Goal: Task Accomplishment & Management: Manage account settings

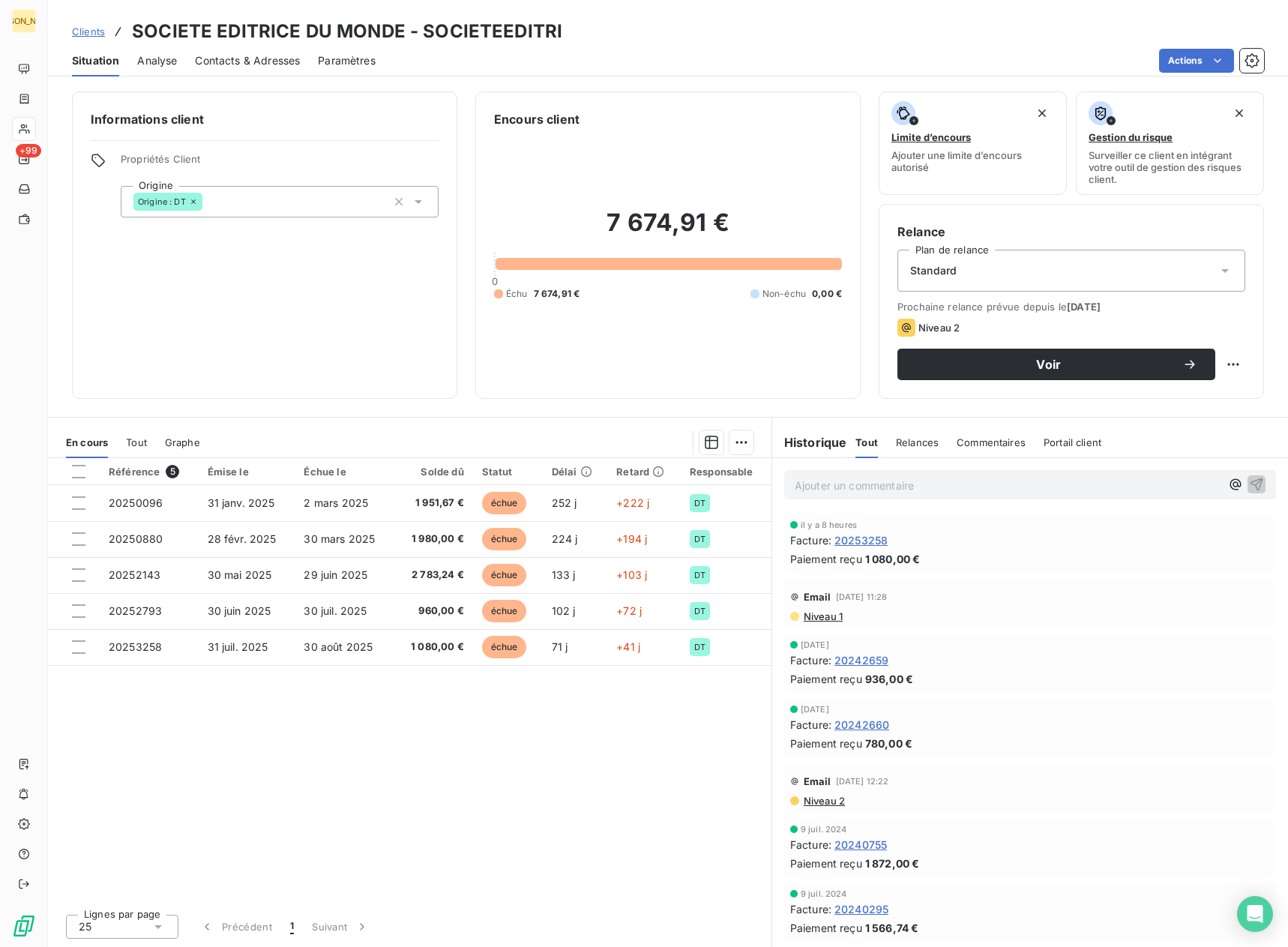
click at [74, 33] on span "Clients" at bounding box center [89, 31] width 33 height 12
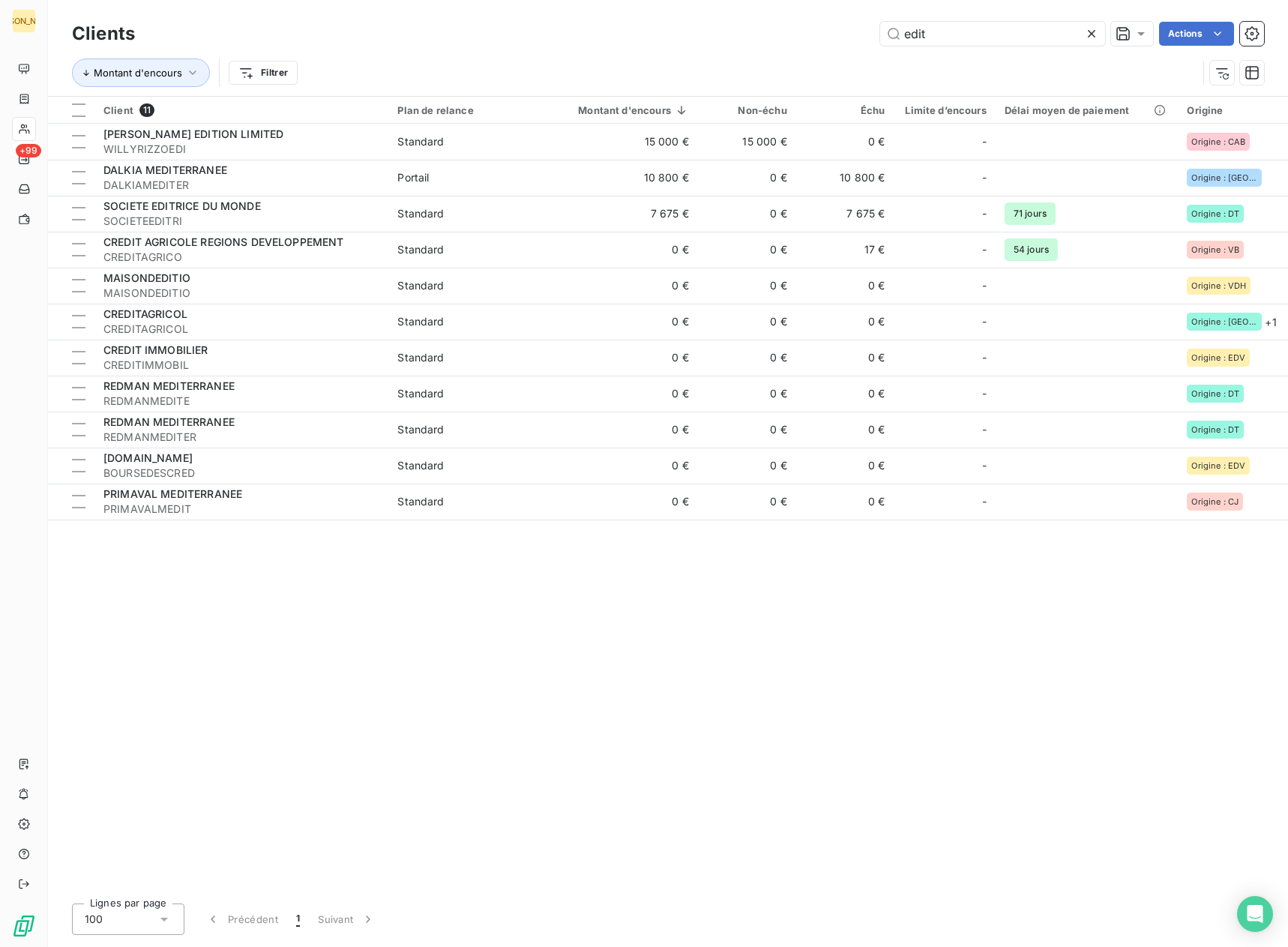
drag, startPoint x: 917, startPoint y: 36, endPoint x: 845, endPoint y: 27, distance: 72.6
click at [845, 27] on div "edit Actions" at bounding box center [709, 34] width 1111 height 24
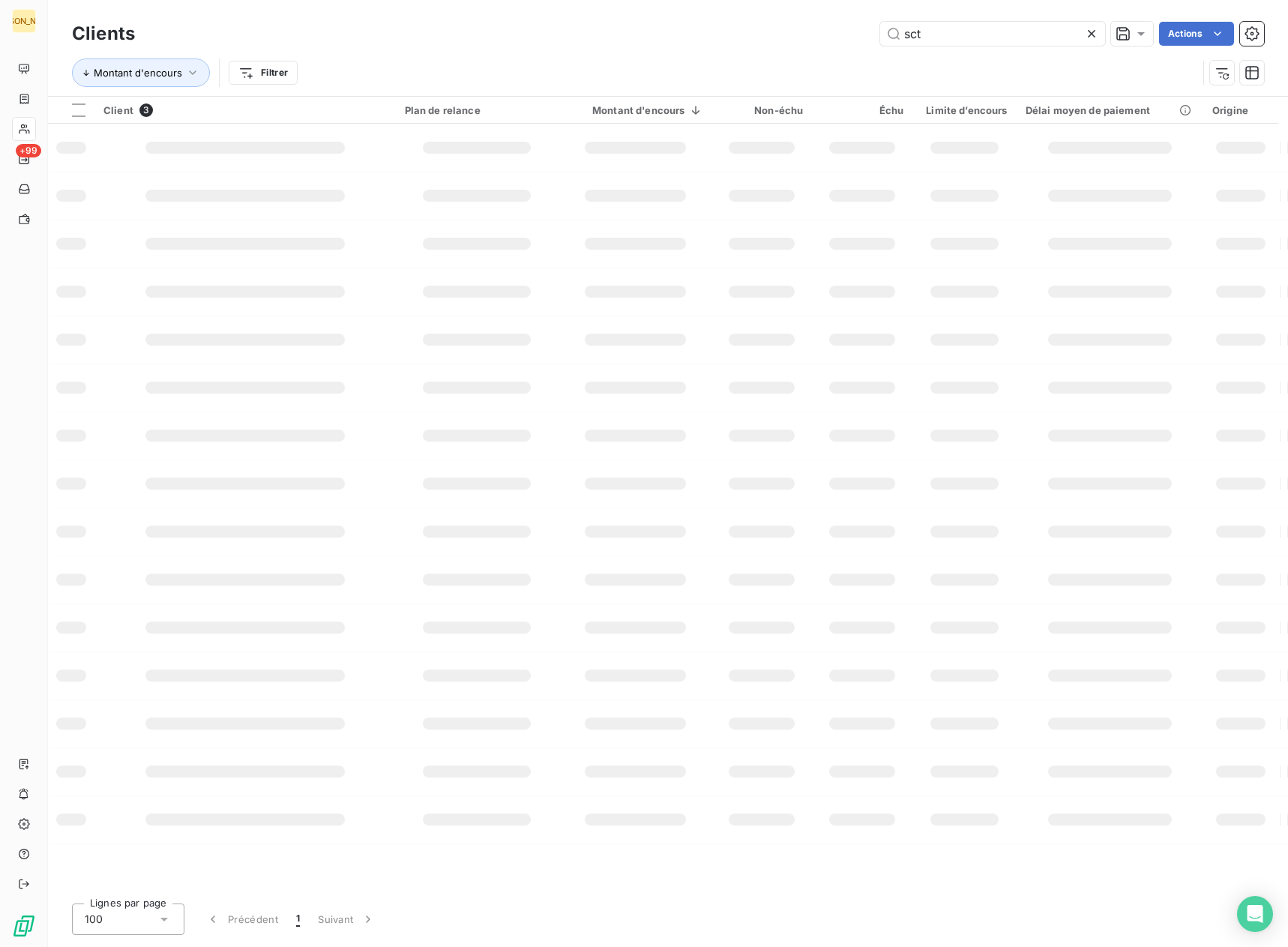
type input "sct"
click at [842, 27] on div "sct Actions" at bounding box center [709, 34] width 1111 height 24
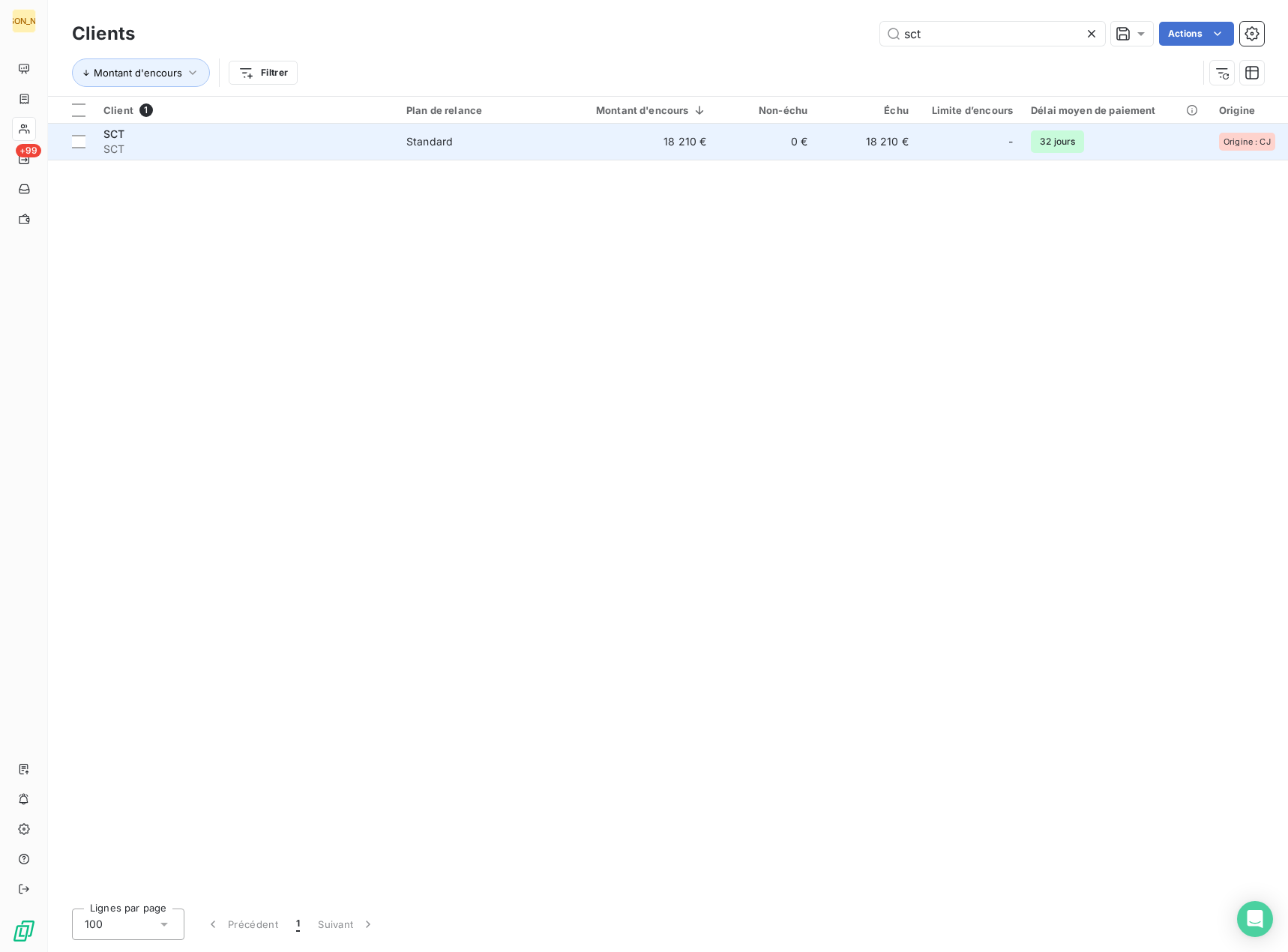
click at [523, 148] on span "Standard" at bounding box center [479, 141] width 147 height 15
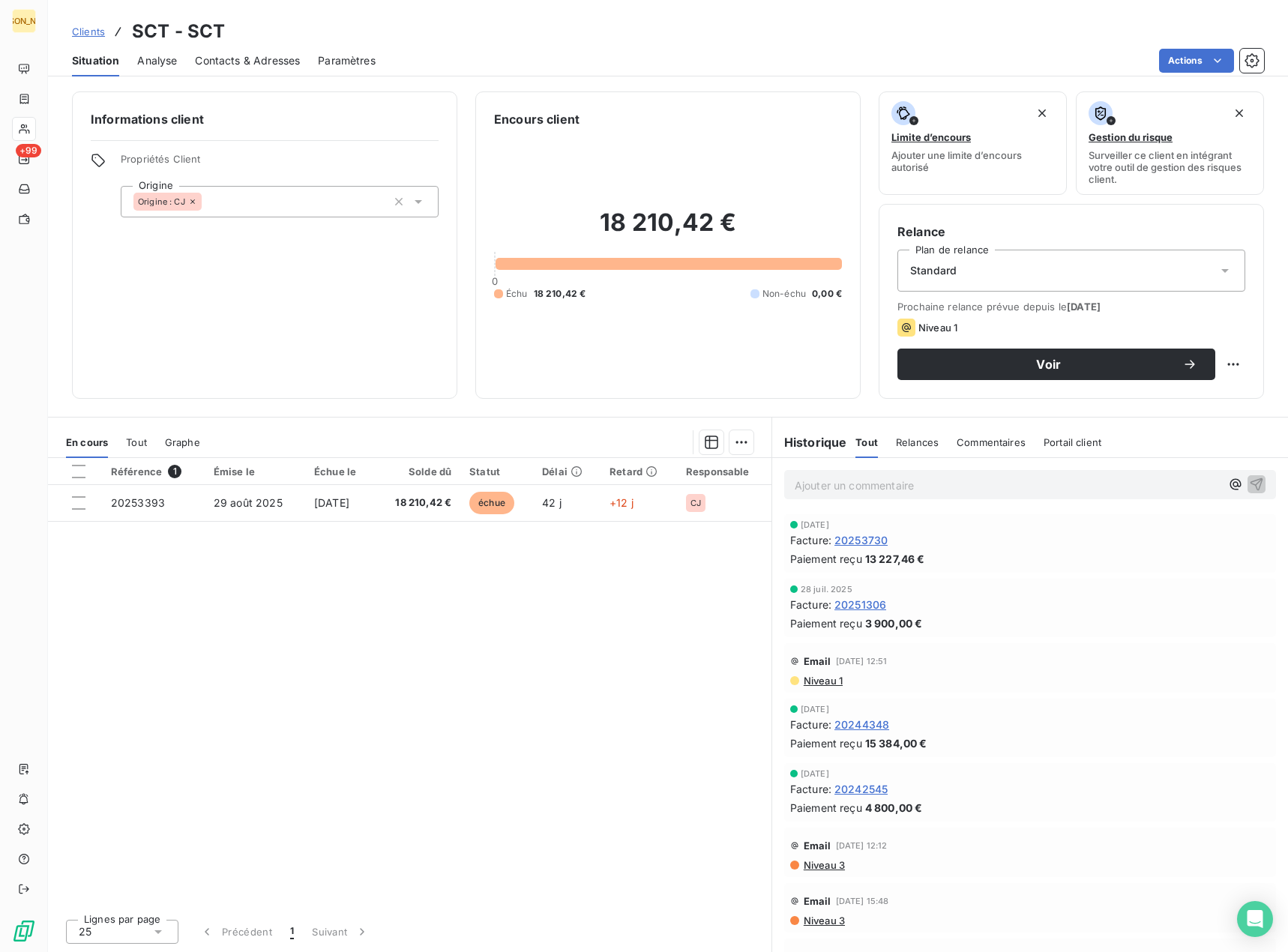
click at [465, 620] on div "Référence 1 Émise le Échue le Solde dû Statut Délai Retard Responsable 20253393…" at bounding box center [409, 683] width 723 height 449
click at [1082, 360] on span "Voir" at bounding box center [1049, 364] width 267 height 12
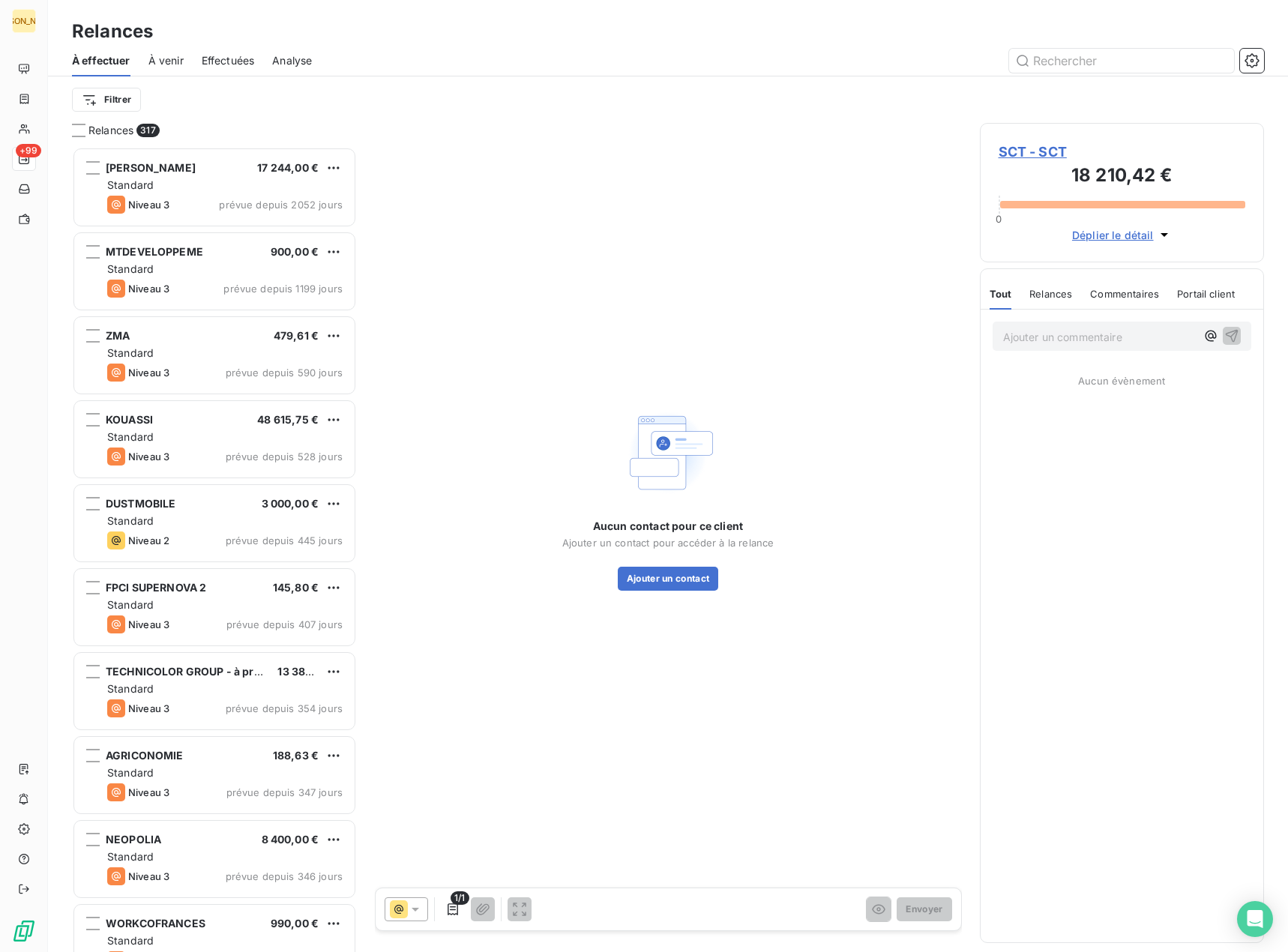
scroll to position [793, 273]
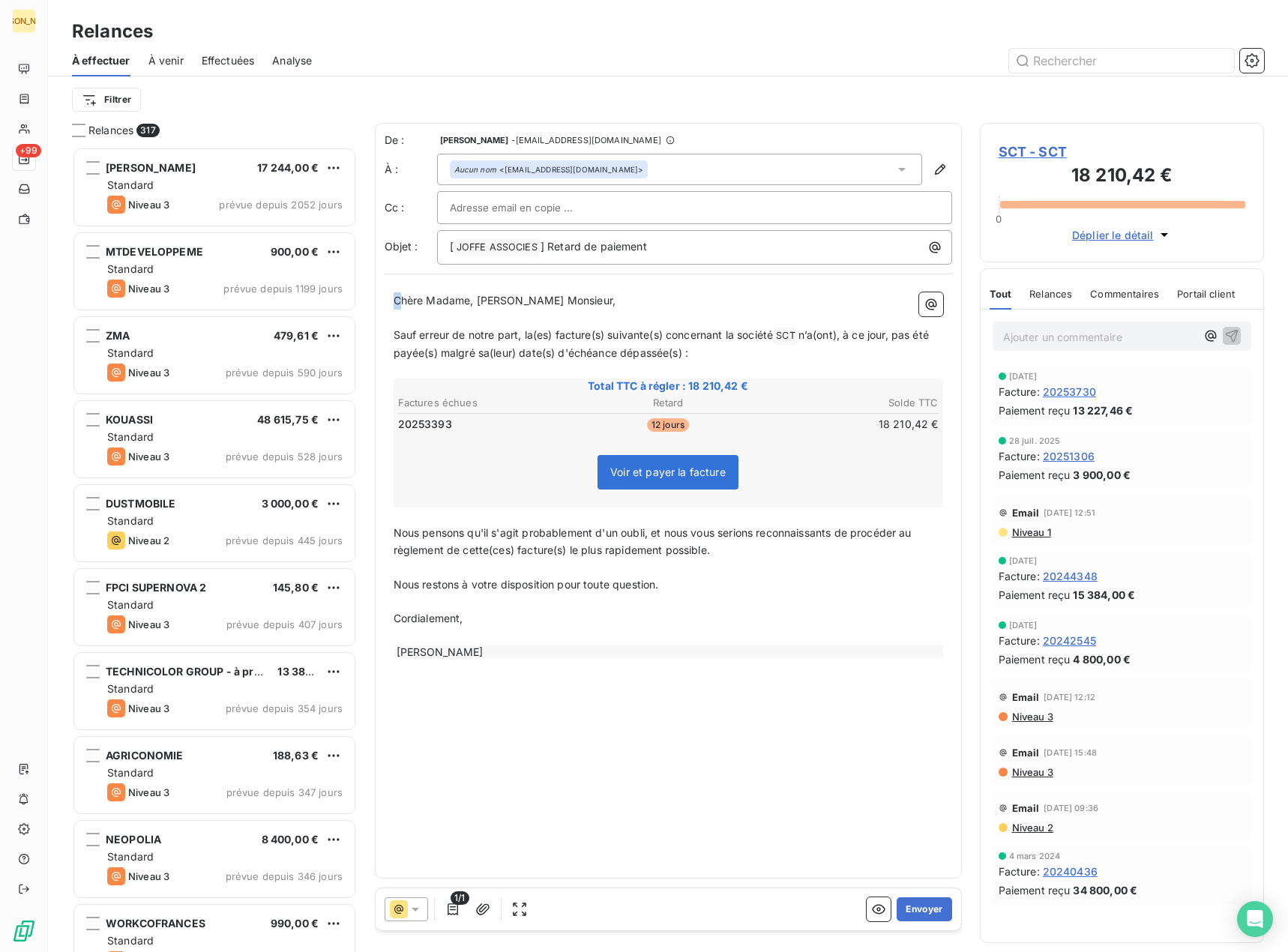
drag, startPoint x: 479, startPoint y: 302, endPoint x: 363, endPoint y: 306, distance: 116.1
click at [363, 306] on div "Relances 317 [PERSON_NAME] 17 244,00 € Standard Niveau 3 prévue depuis 2052 jou…" at bounding box center [667, 537] width 1240 height 829
click at [459, 299] on span "Chère Madame, [PERSON_NAME] Monsieur," at bounding box center [504, 301] width 223 height 13
drag, startPoint x: 477, startPoint y: 301, endPoint x: 372, endPoint y: 304, distance: 105.0
click at [372, 304] on div "Relances 317 [PERSON_NAME] 17 244,00 € Standard Niveau 3 prévue depuis 2052 jou…" at bounding box center [667, 537] width 1240 height 829
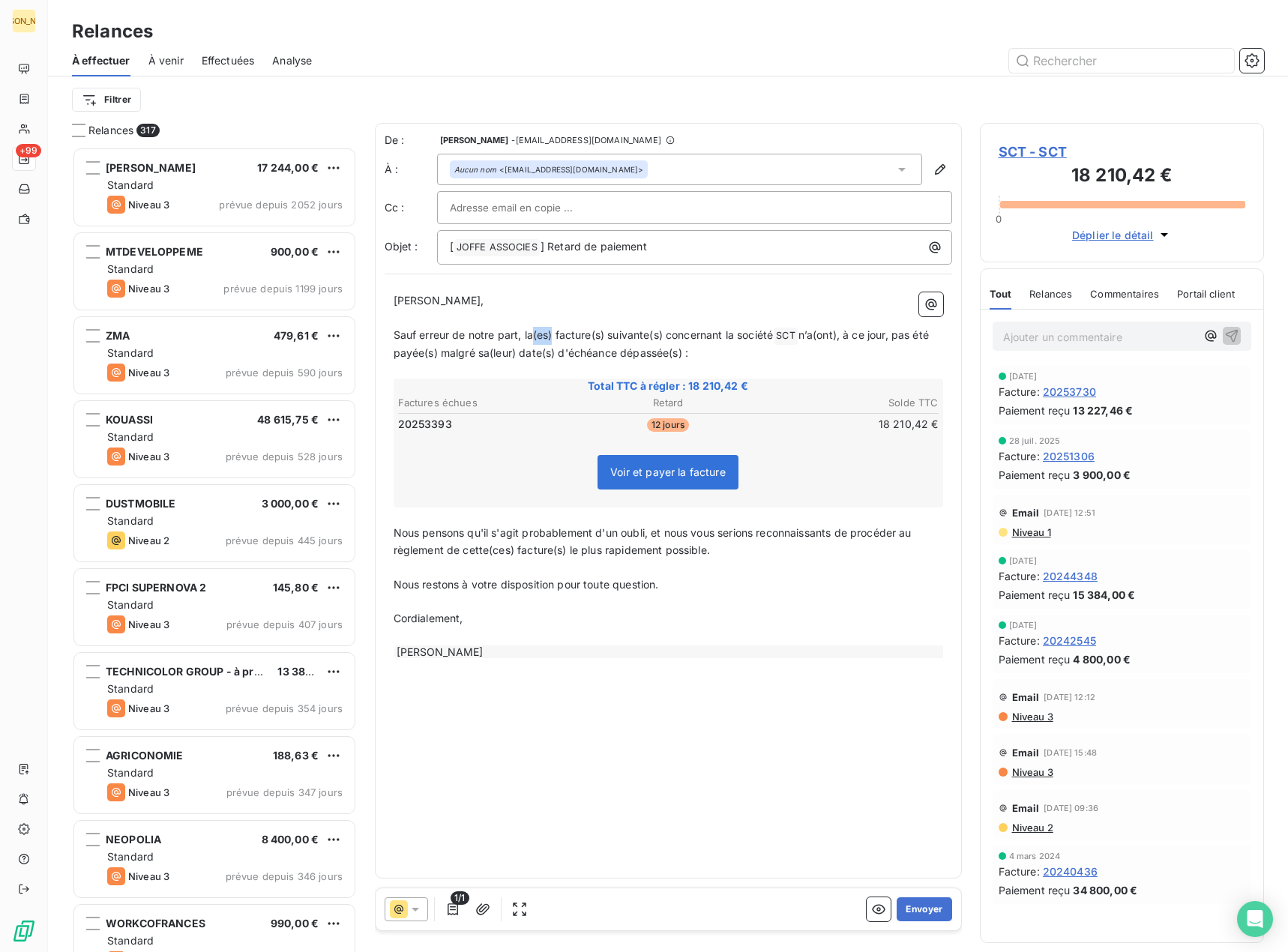
drag, startPoint x: 534, startPoint y: 334, endPoint x: 552, endPoint y: 336, distance: 18.1
click at [552, 336] on span "Sauf erreur de notre part, la(es) facture(s) suivante(s) concernant la société" at bounding box center [583, 334] width 380 height 13
drag, startPoint x: 574, startPoint y: 334, endPoint x: 586, endPoint y: 338, distance: 12.6
click at [586, 338] on span "Sauf erreur de notre part, la facture(s) suivante(s) concernant la société" at bounding box center [573, 334] width 360 height 13
drag, startPoint x: 619, startPoint y: 334, endPoint x: 633, endPoint y: 334, distance: 14.0
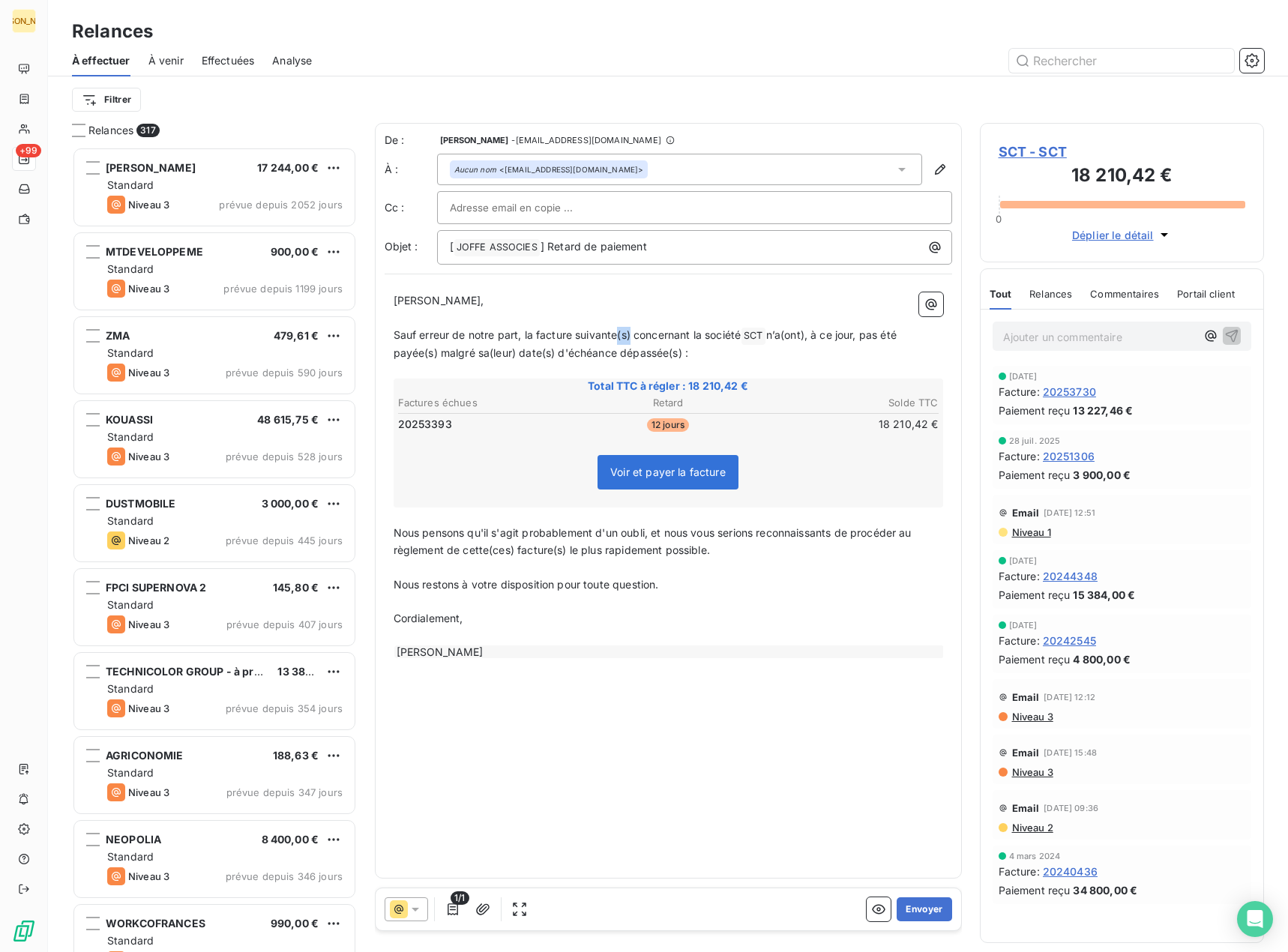
click at [633, 334] on span "Sauf erreur de notre part, la facture suivante(s) concernant la société" at bounding box center [567, 334] width 348 height 13
drag, startPoint x: 789, startPoint y: 334, endPoint x: 801, endPoint y: 332, distance: 12.2
click at [801, 332] on span "n’a(ont), à ce jour, pas été payée(s) malgré sa(leur) date(s) d'échéance dépass…" at bounding box center [664, 344] width 541 height 31
drag, startPoint x: 907, startPoint y: 334, endPoint x: 919, endPoint y: 334, distance: 12.0
click at [911, 334] on span "n’a, à ce jour, pas été payée(s) malgré sa(leur) date(s) d'échéance dépassée(s)…" at bounding box center [652, 344] width 517 height 31
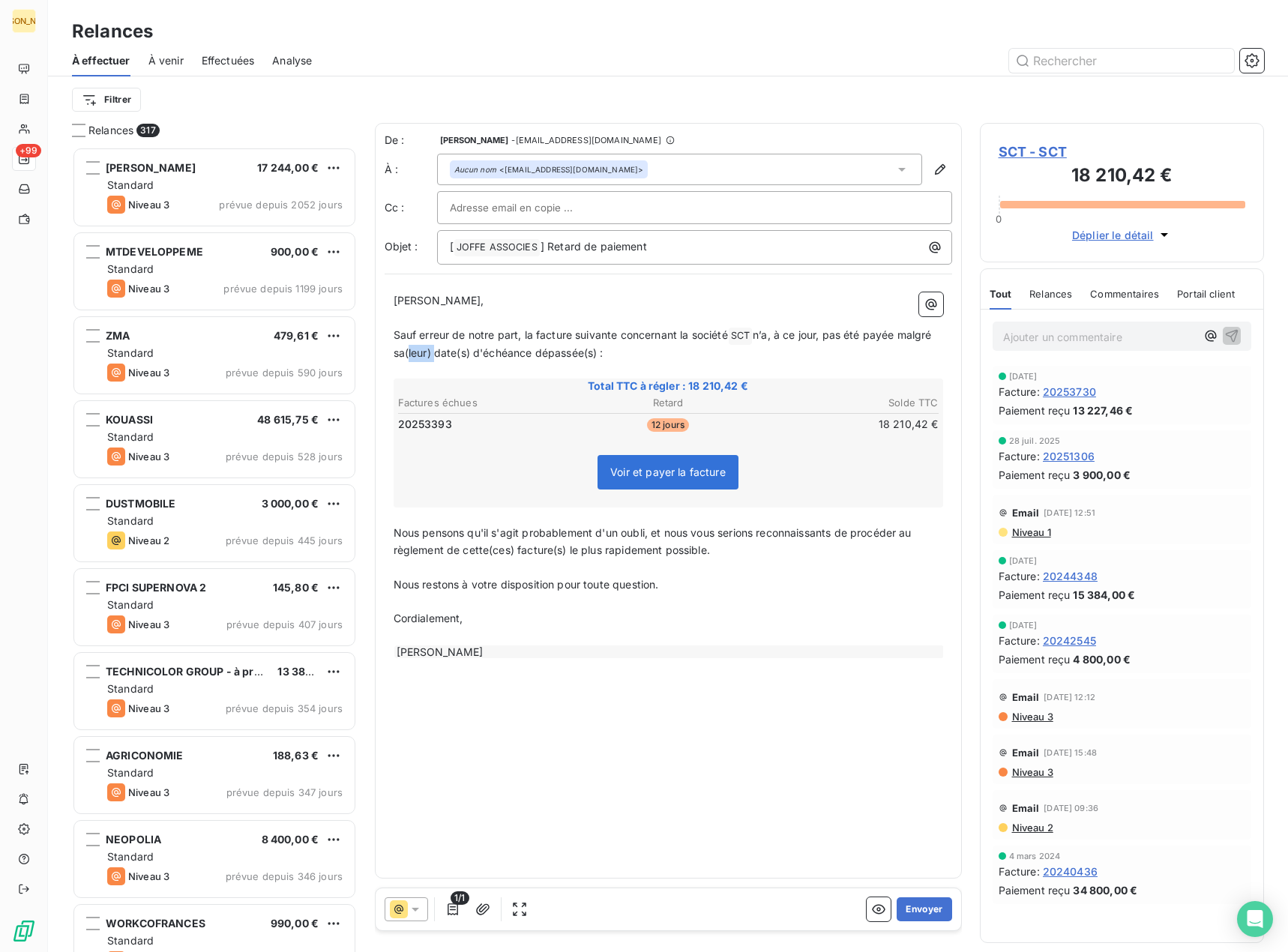
drag, startPoint x: 405, startPoint y: 353, endPoint x: 431, endPoint y: 354, distance: 26.0
click at [431, 354] on span "n’a, à ce jour, pas été payée malgré sa(leur) date(s) d'échéance dépassée(s) :" at bounding box center [664, 344] width 542 height 31
drag, startPoint x: 431, startPoint y: 354, endPoint x: 443, endPoint y: 355, distance: 12.0
click at [443, 355] on span "n’a, à ce jour, pas été payée malgré sa date(s) d'échéance dépassée(s) :" at bounding box center [664, 344] width 542 height 31
drag, startPoint x: 545, startPoint y: 351, endPoint x: 558, endPoint y: 352, distance: 13.0
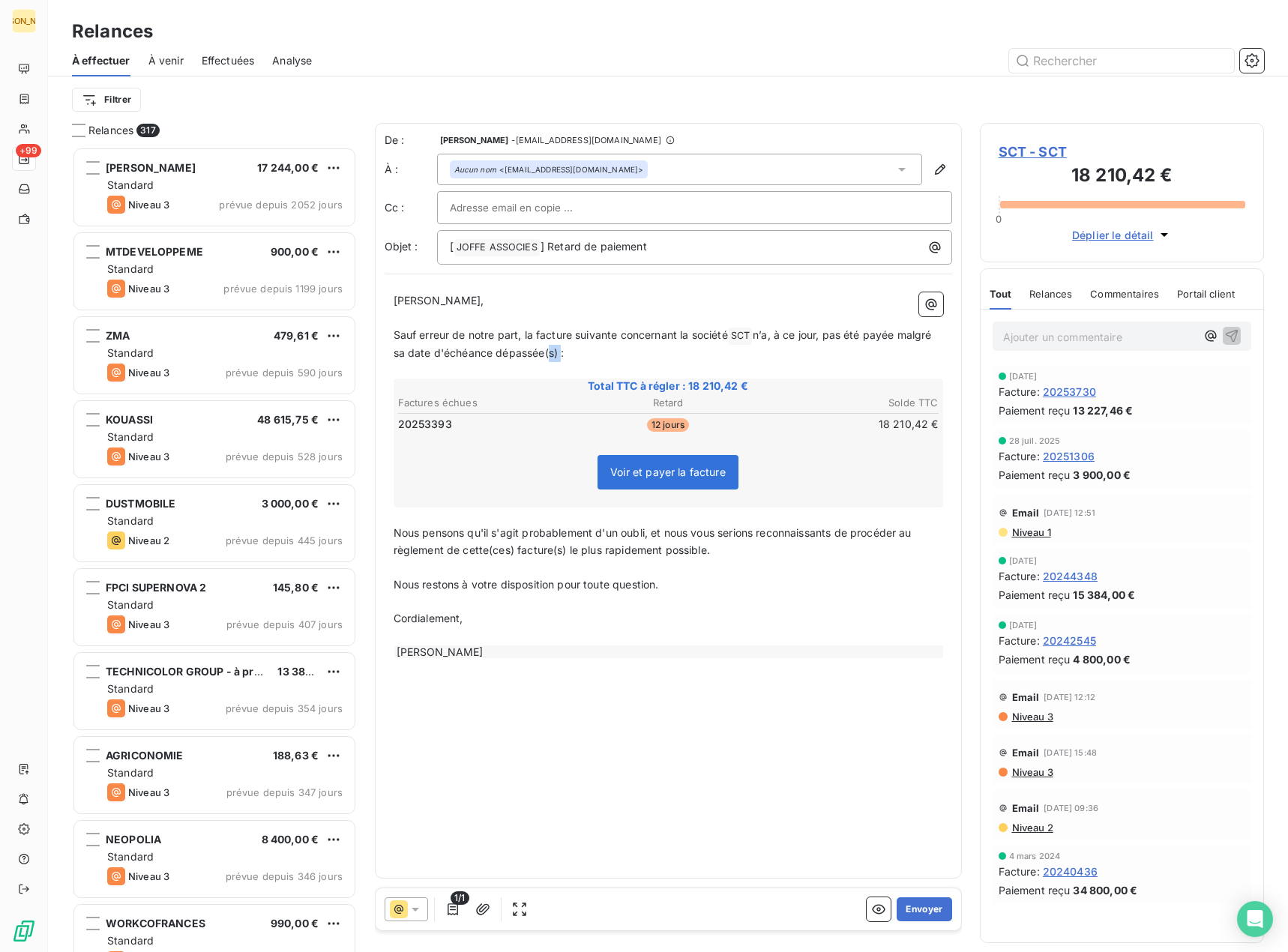
click at [558, 352] on span "n’a, à ce jour, pas été payée malgré sa date d'échéance dépassée(s) :" at bounding box center [664, 344] width 542 height 31
drag, startPoint x: 492, startPoint y: 550, endPoint x: 515, endPoint y: 548, distance: 23.1
click at [515, 548] on span "Nous pensons qu'il s'agit probablement d'un oubli, et nous vous serions reconna…" at bounding box center [654, 541] width 521 height 30
drag, startPoint x: 529, startPoint y: 548, endPoint x: 540, endPoint y: 546, distance: 11.2
click at [540, 546] on span "Nous pensons qu'il s'agit probablement d'un oubli, et nous vous serions reconna…" at bounding box center [654, 541] width 521 height 30
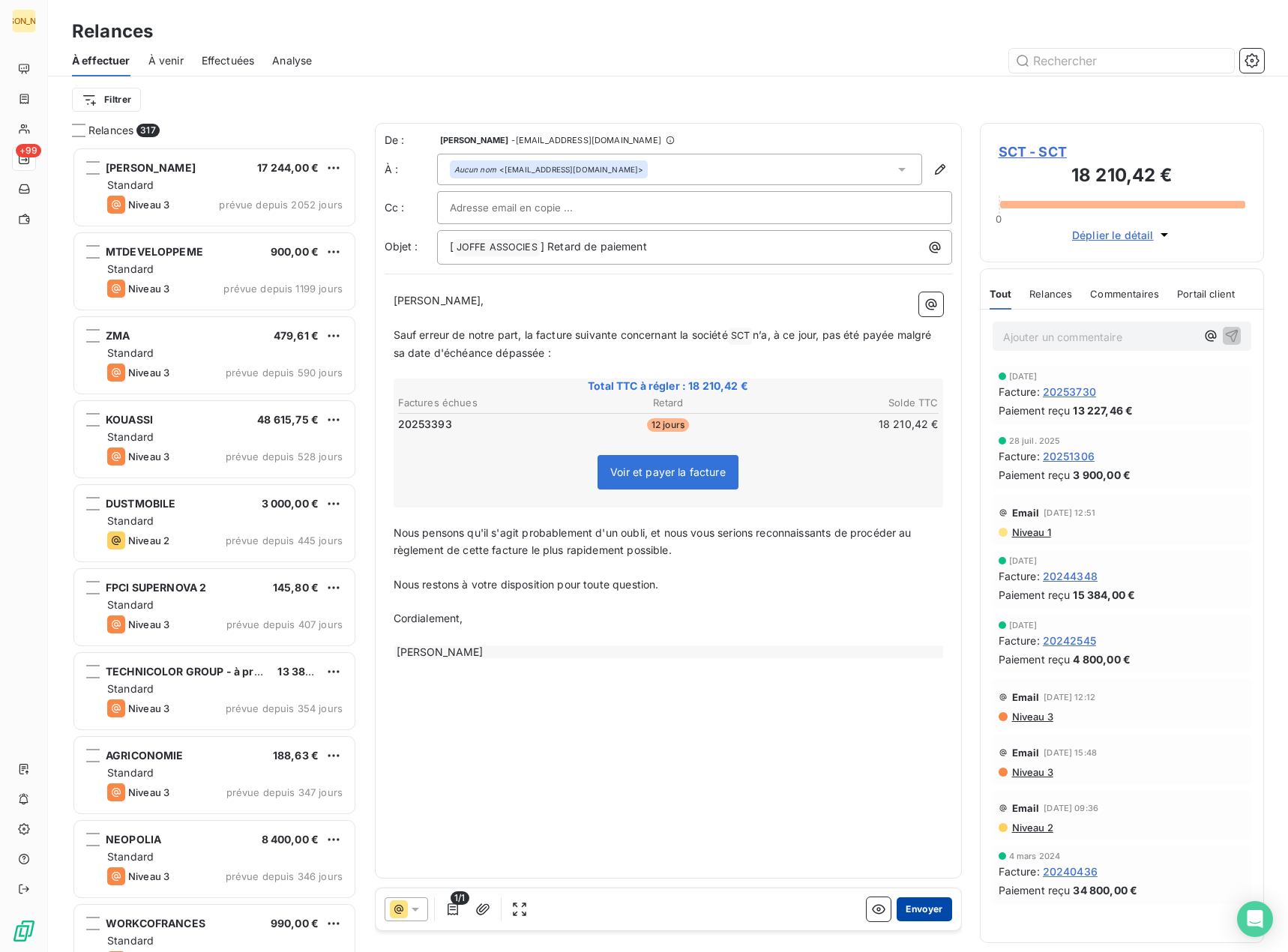
click at [928, 914] on button "Envoyer" at bounding box center [924, 909] width 55 height 24
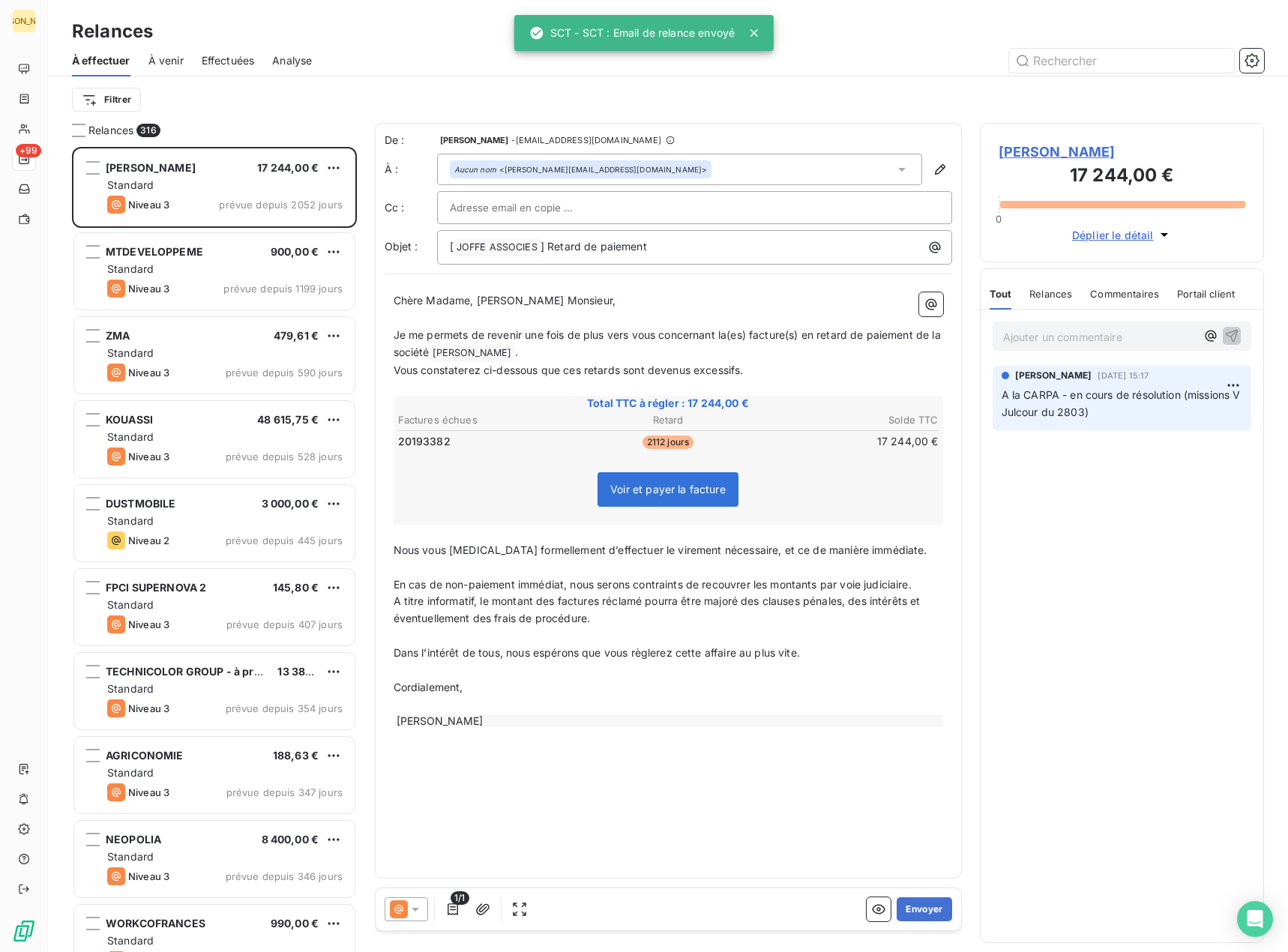
click at [759, 31] on icon at bounding box center [754, 33] width 15 height 15
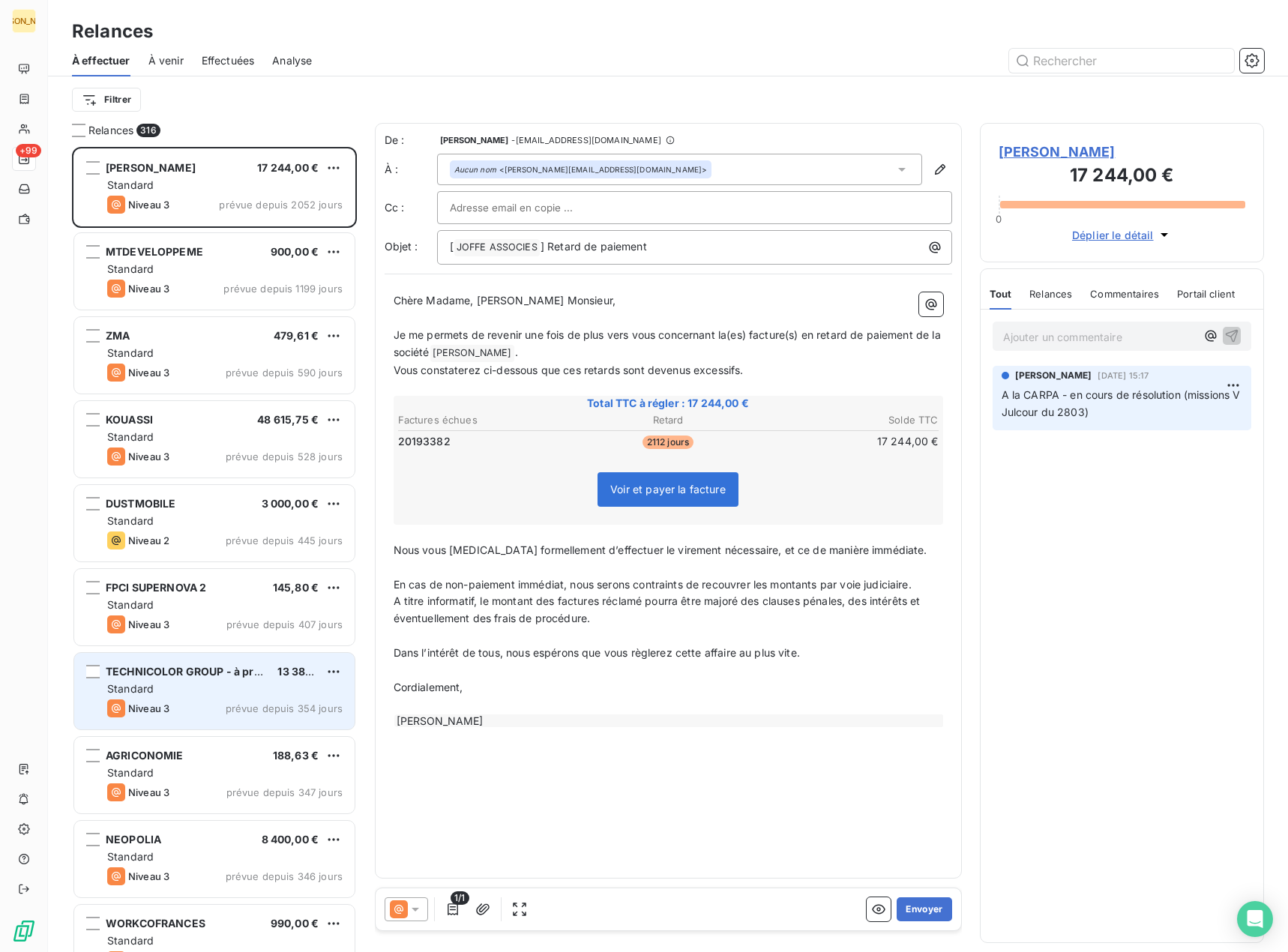
click at [240, 700] on div "Niveau 3 prévue depuis 354 jours" at bounding box center [225, 708] width 236 height 18
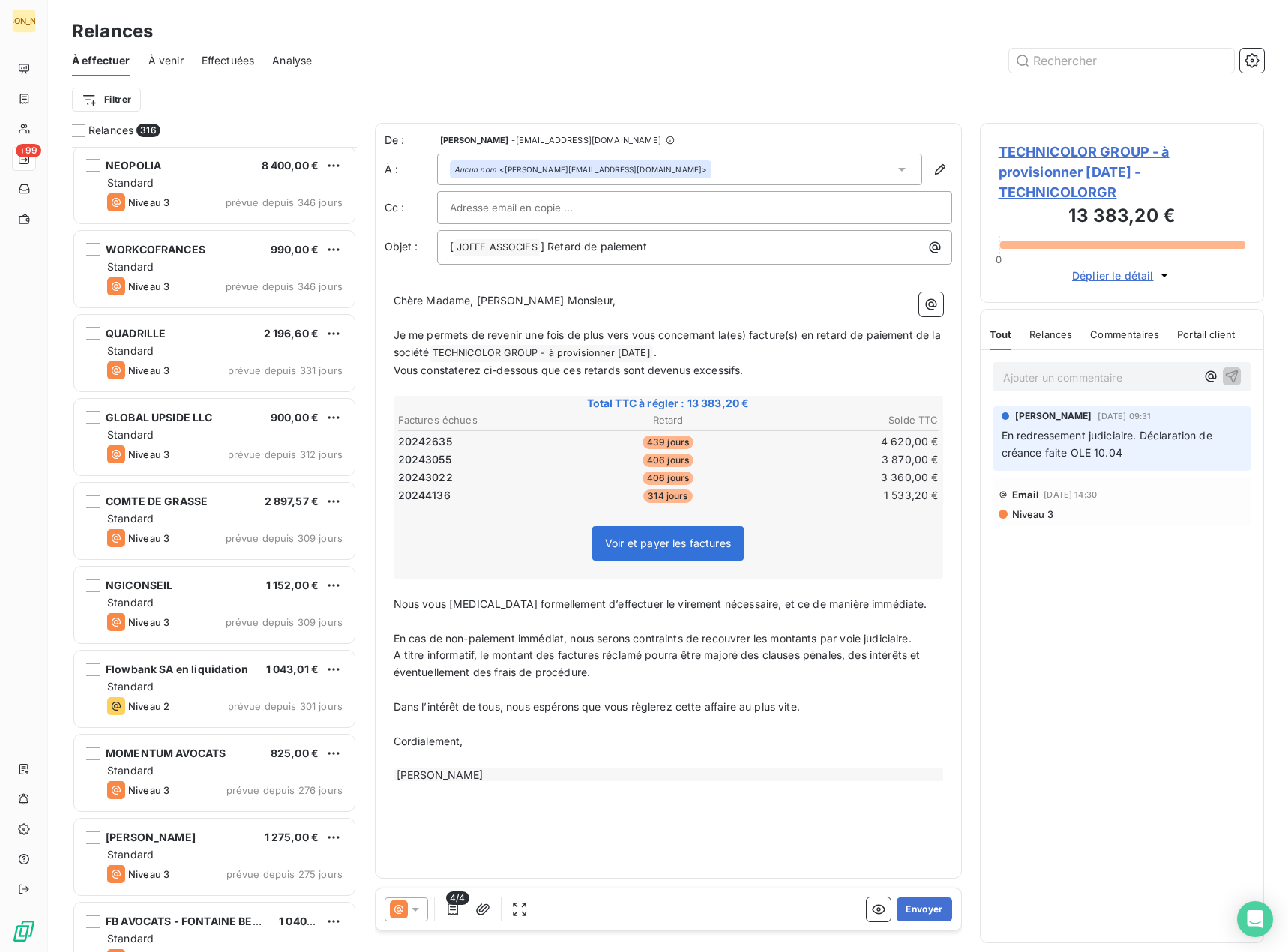
scroll to position [750, 0]
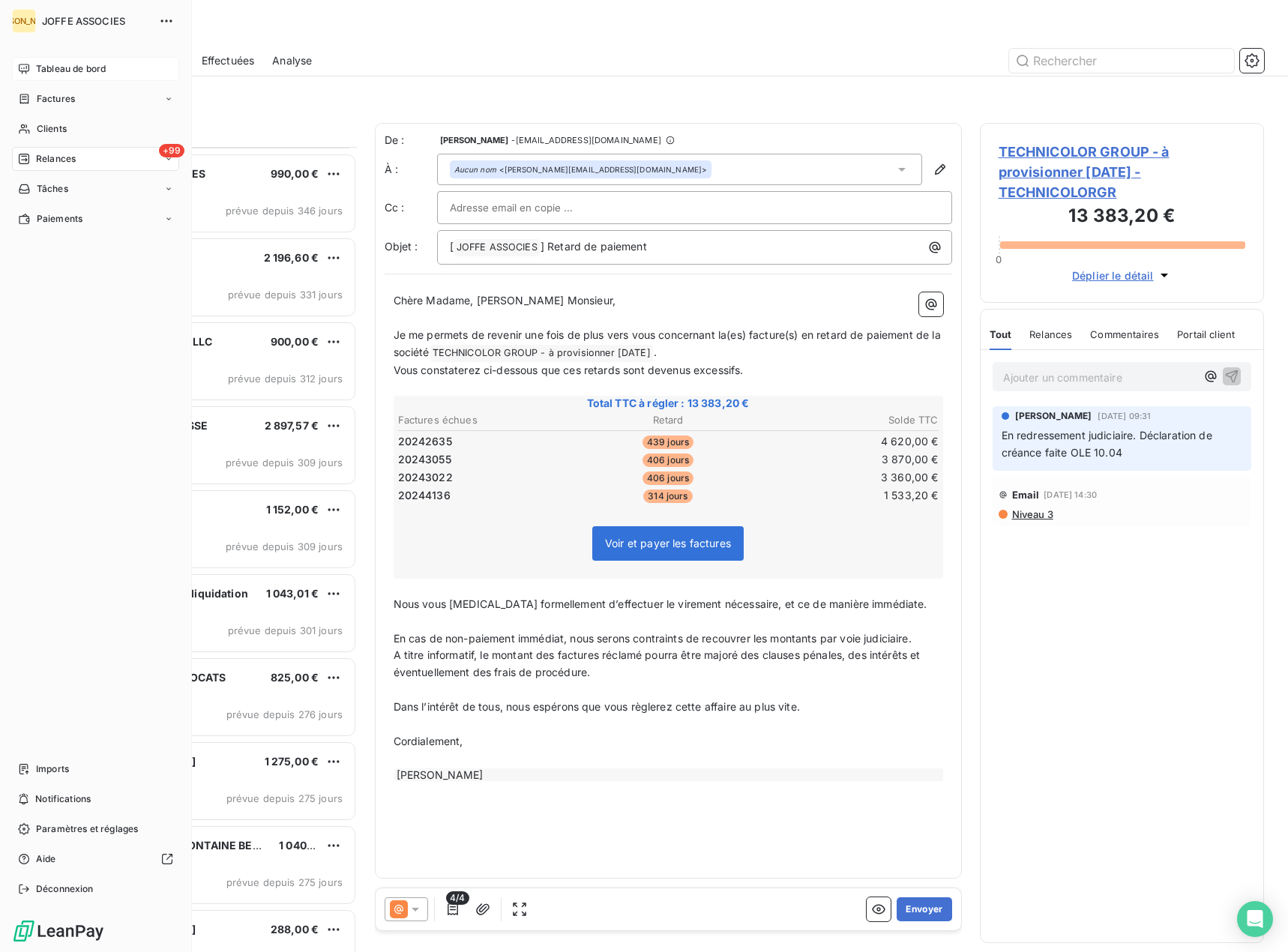
click at [39, 70] on span "Tableau de bord" at bounding box center [71, 69] width 70 height 14
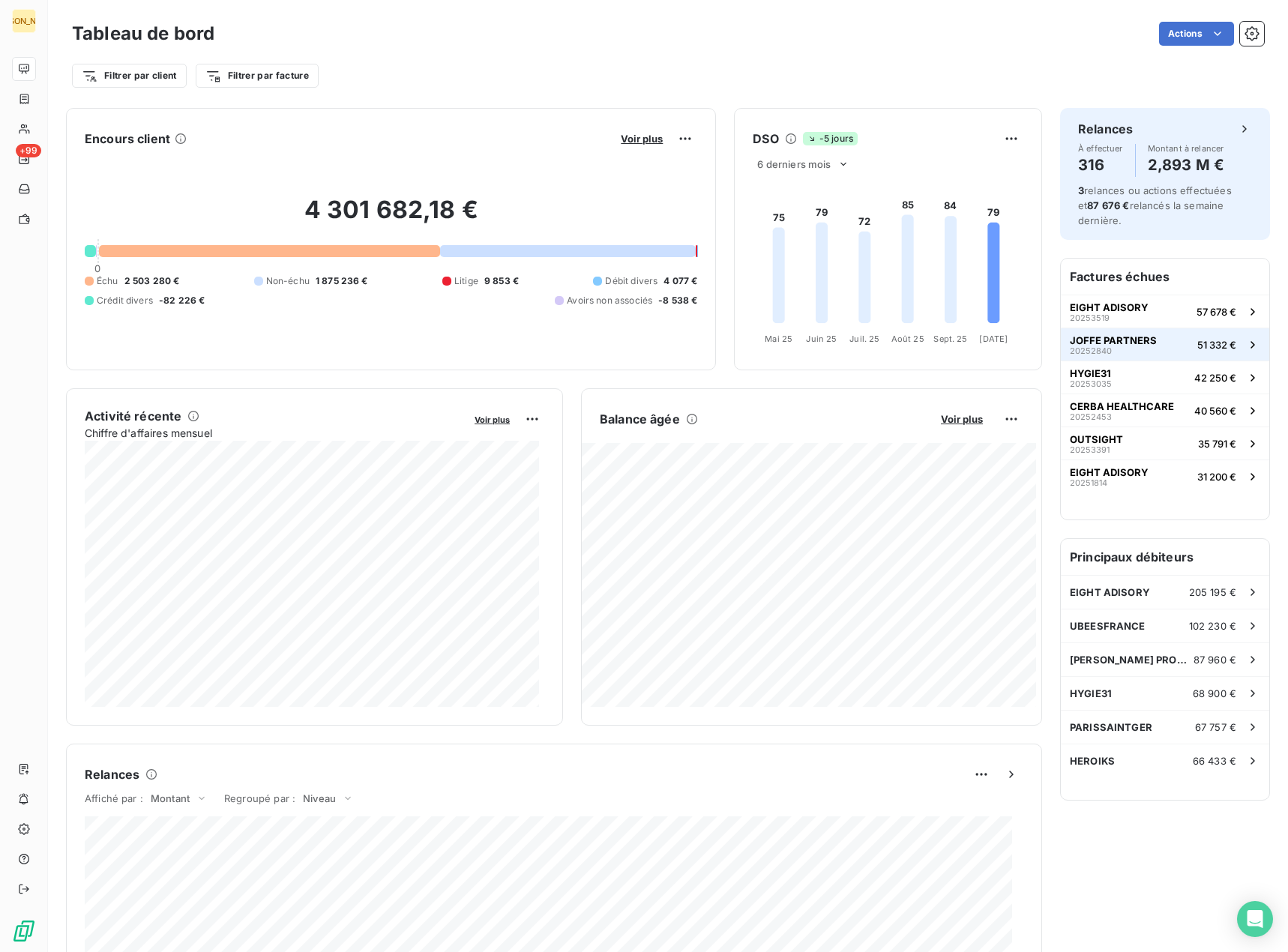
click at [1094, 338] on span "JOFFE PARTNERS" at bounding box center [1113, 340] width 87 height 12
